Goal: Transaction & Acquisition: Purchase product/service

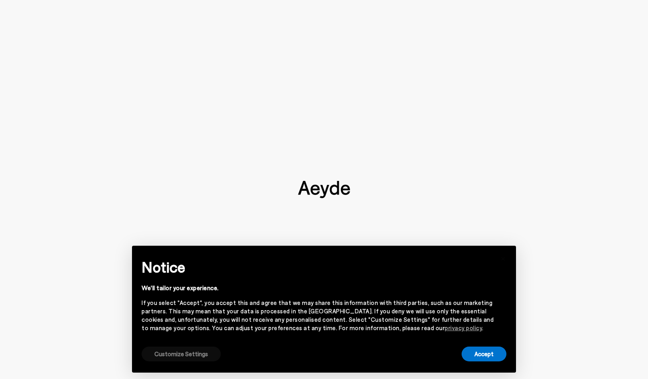
click at [198, 353] on button "Customize Settings" at bounding box center [181, 354] width 79 height 15
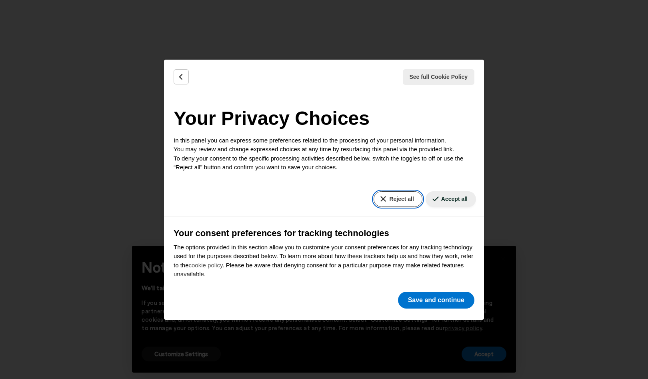
click at [403, 200] on button "Reject all" at bounding box center [398, 199] width 48 height 16
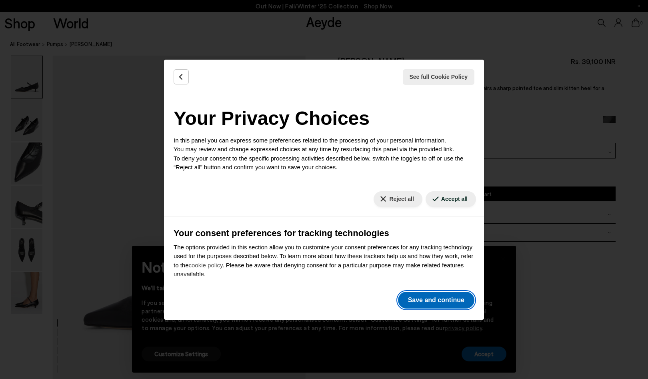
click at [432, 296] on button "Save and continue" at bounding box center [436, 300] width 76 height 17
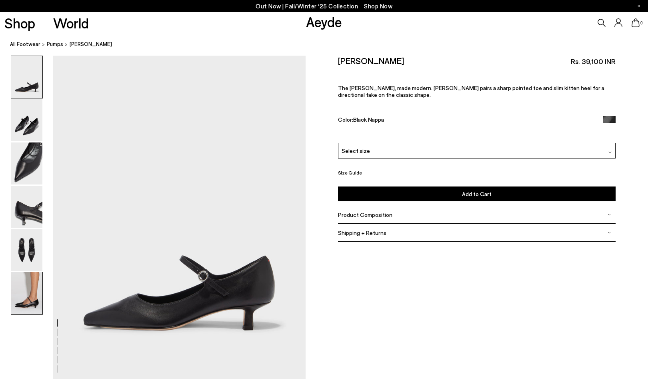
click at [36, 290] on img at bounding box center [26, 293] width 31 height 42
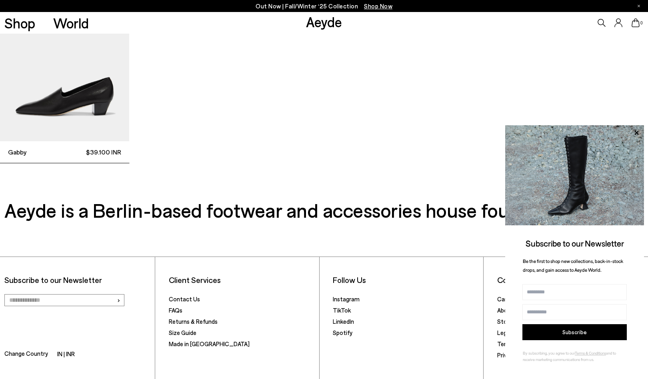
scroll to position [2664, 0]
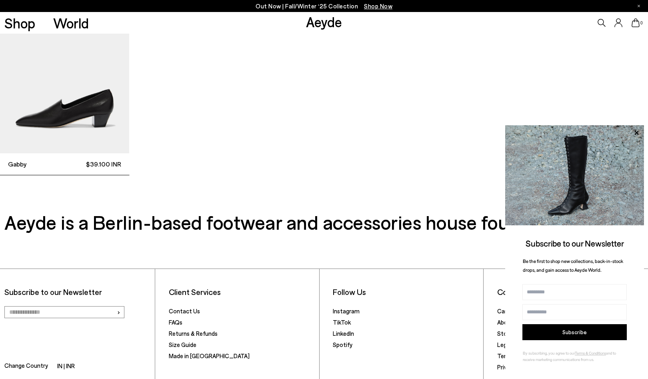
click at [88, 114] on img "1 / 1" at bounding box center [64, 67] width 129 height 172
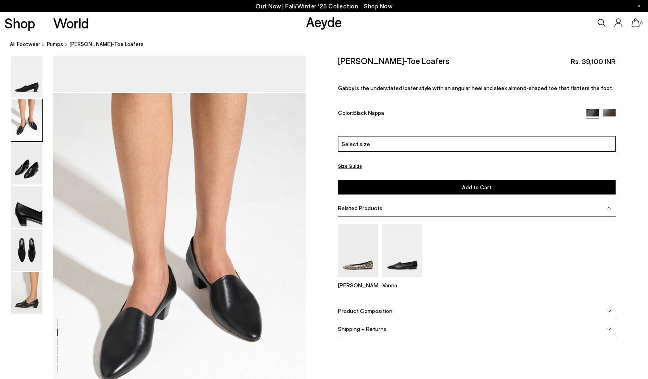
scroll to position [290, 0]
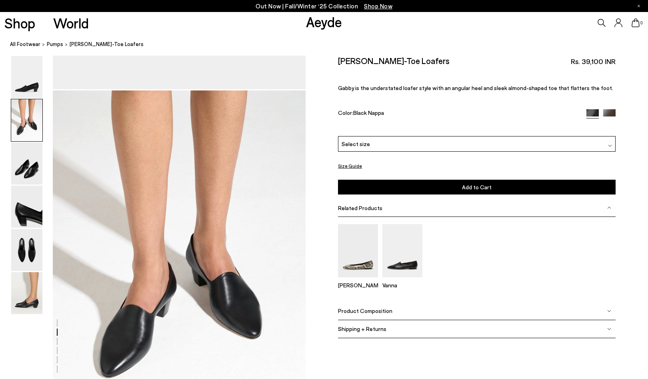
click at [362, 147] on span "Select size" at bounding box center [356, 144] width 28 height 8
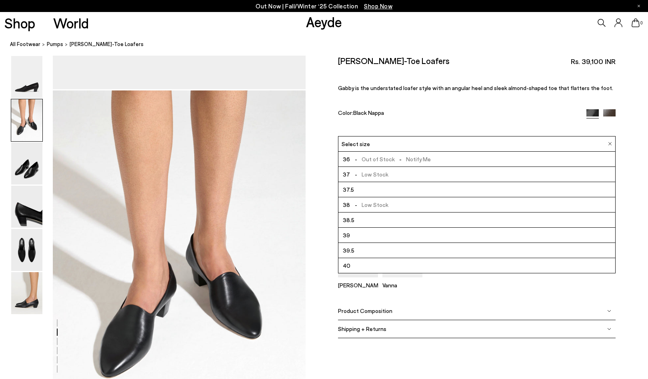
click at [362, 146] on span "Select size" at bounding box center [356, 144] width 28 height 8
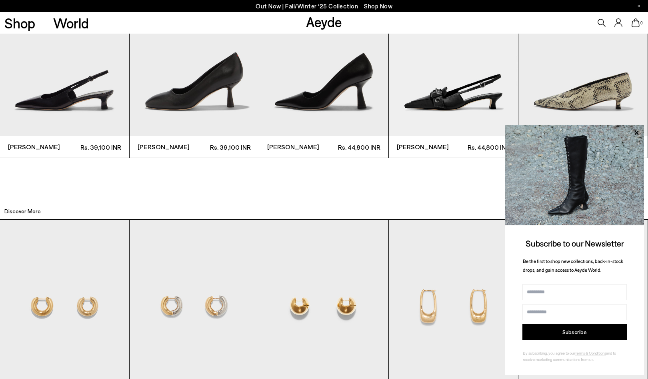
scroll to position [2158, 0]
